Goal: Use online tool/utility: Use online tool/utility

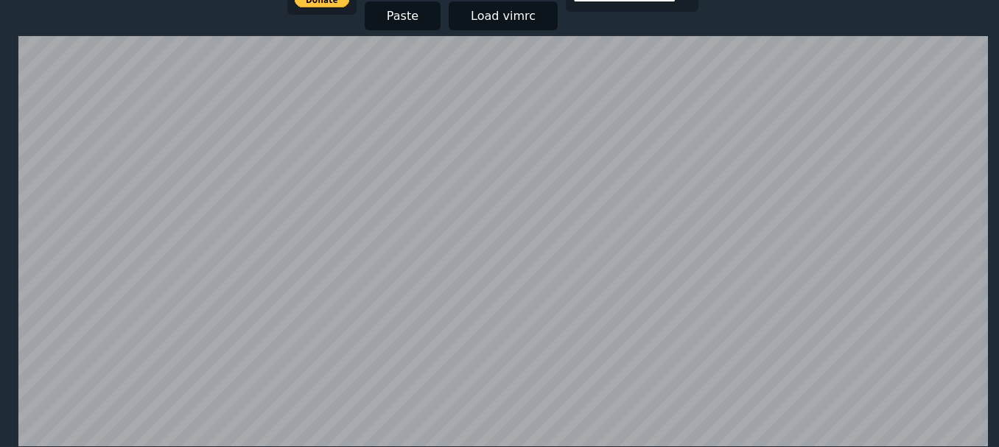
scroll to position [213, 0]
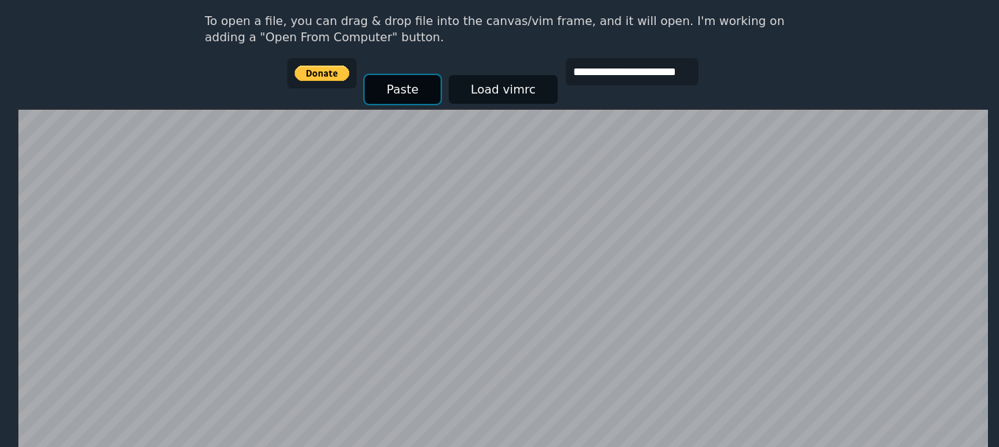
click at [399, 88] on button "Paste" at bounding box center [403, 89] width 76 height 29
type input "**********"
click at [500, 91] on button "Load vimrc" at bounding box center [503, 88] width 109 height 29
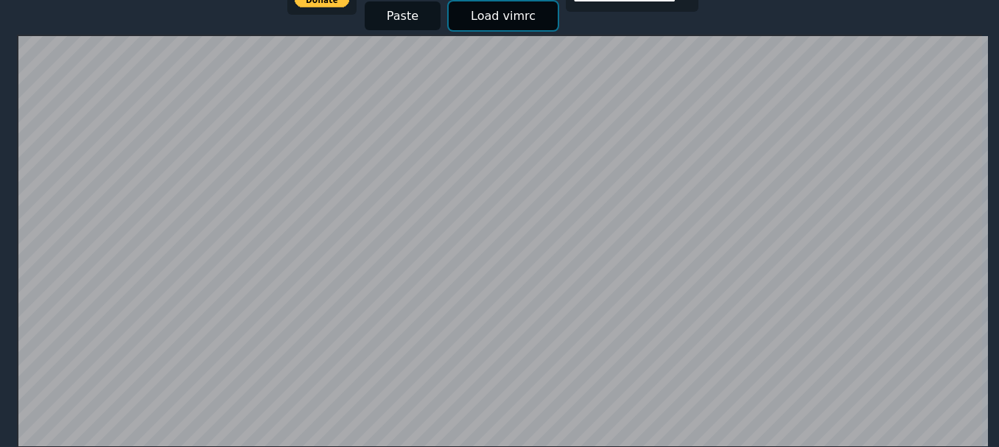
click at [484, 10] on button "Load vimrc" at bounding box center [503, 15] width 109 height 29
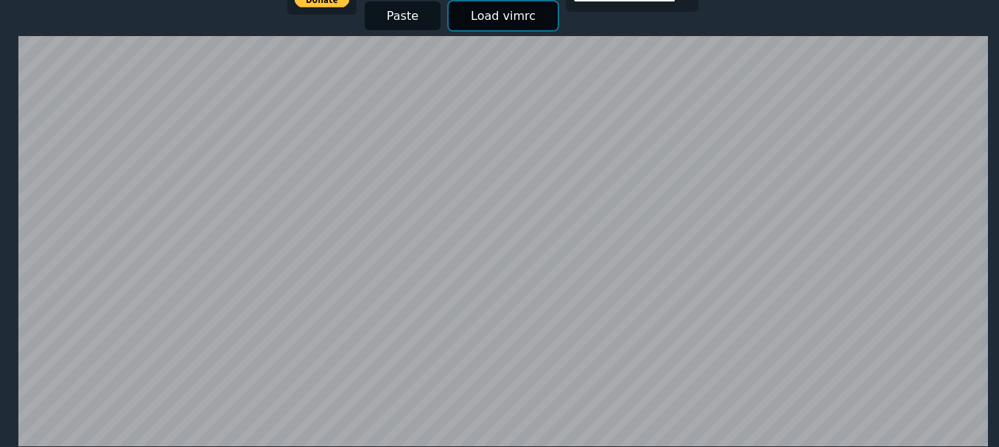
click at [484, 10] on button "Load vimrc" at bounding box center [503, 15] width 109 height 29
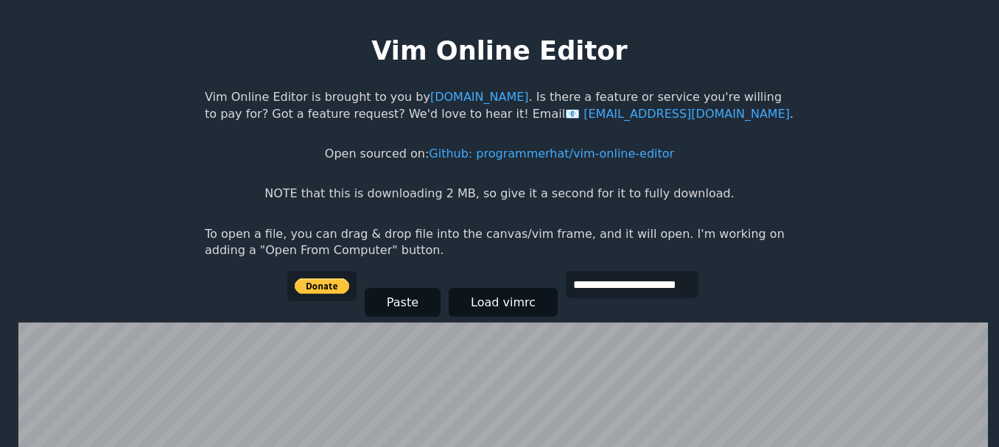
scroll to position [287, 0]
